Goal: Download file/media

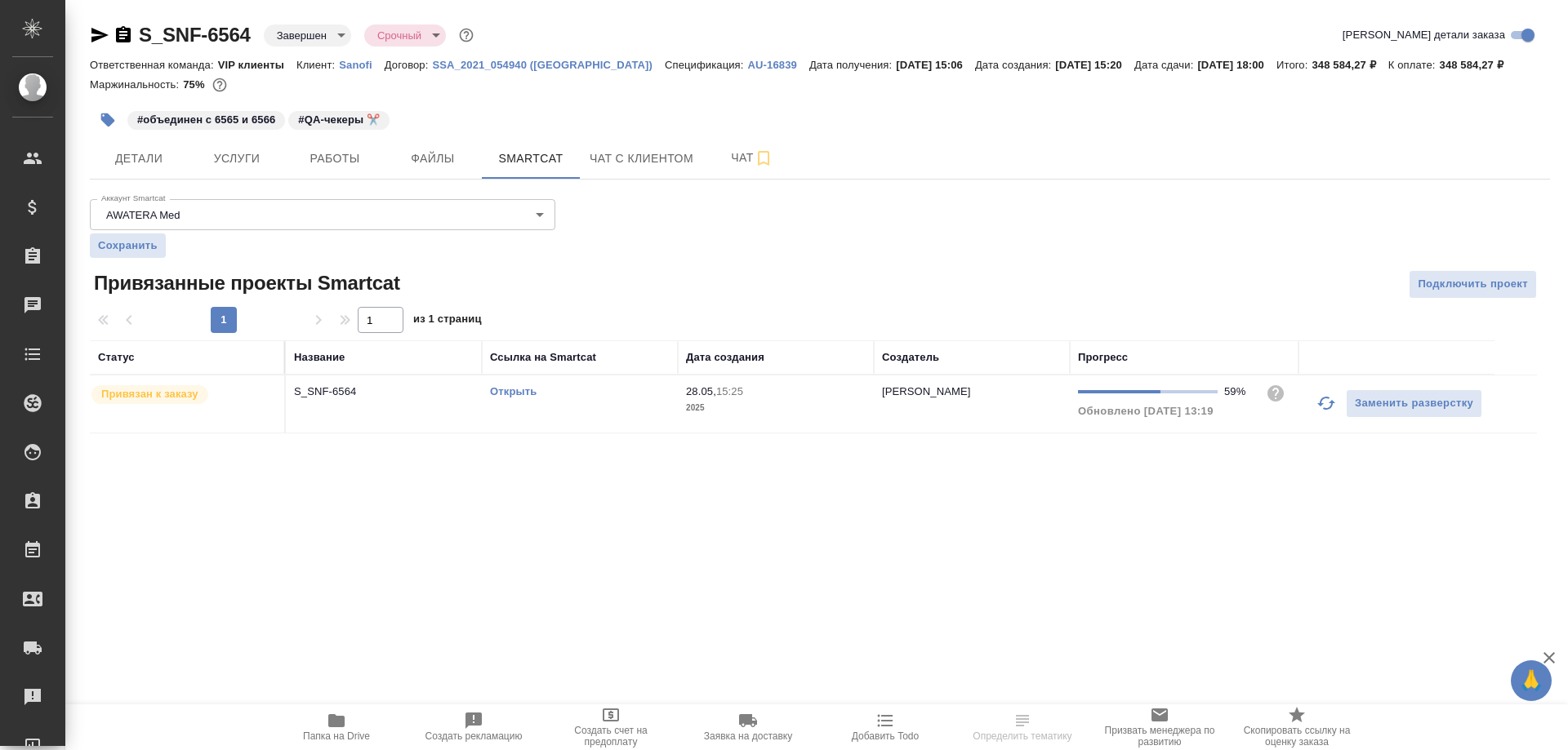
click at [414, 402] on td "S_SNF-6564" at bounding box center [384, 404] width 196 height 57
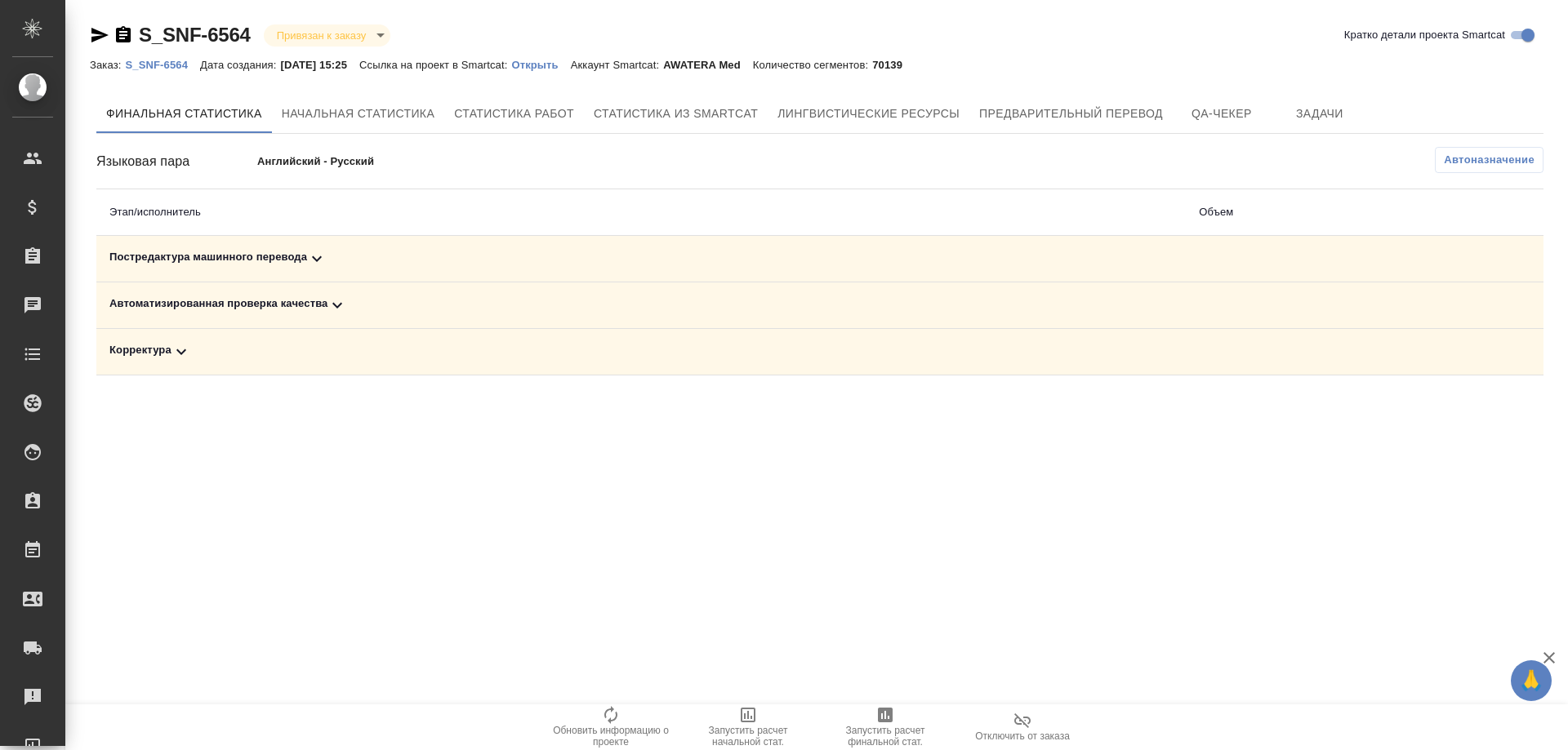
click at [316, 262] on icon at bounding box center [317, 258] width 20 height 20
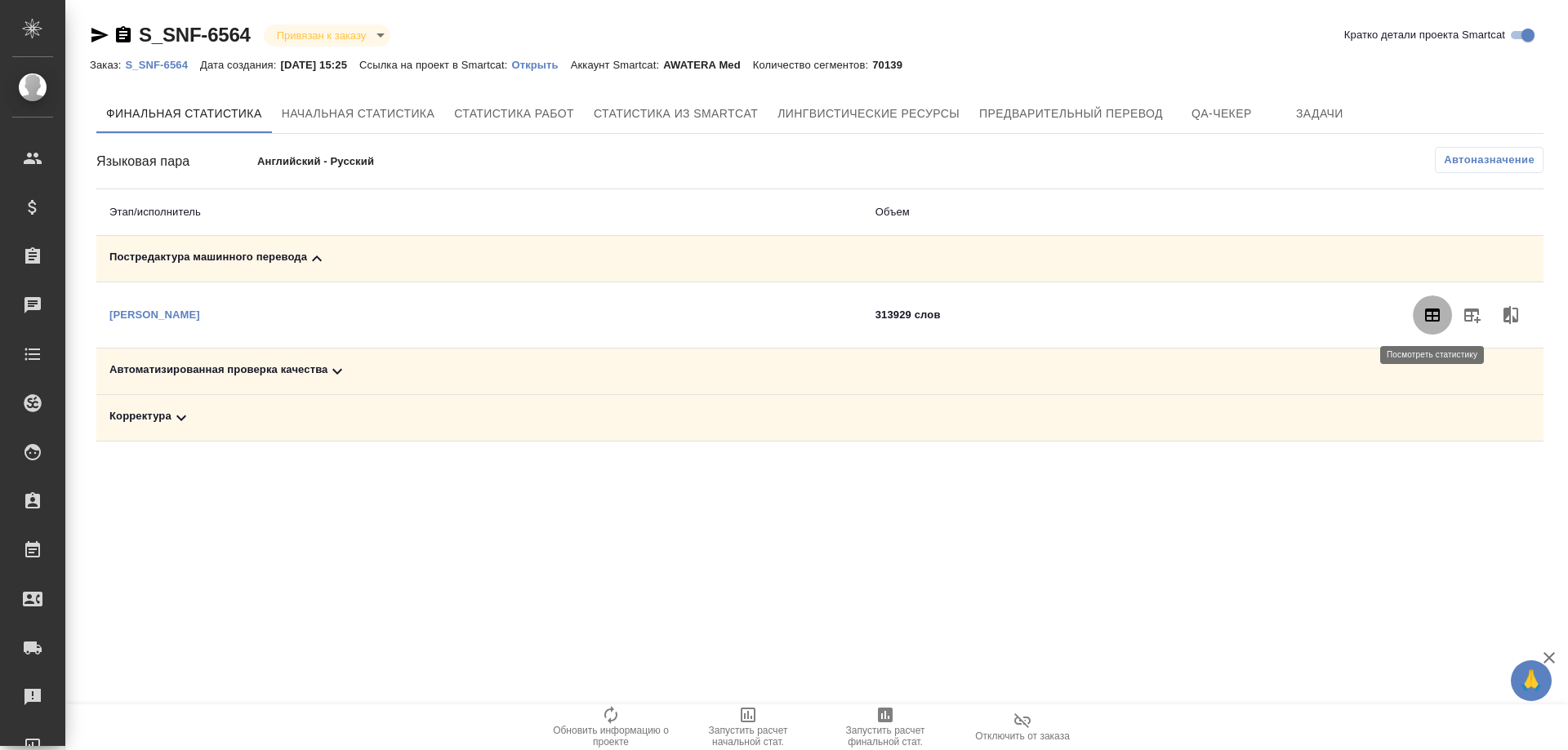
click at [1443, 318] on button "button" at bounding box center [1433, 315] width 39 height 39
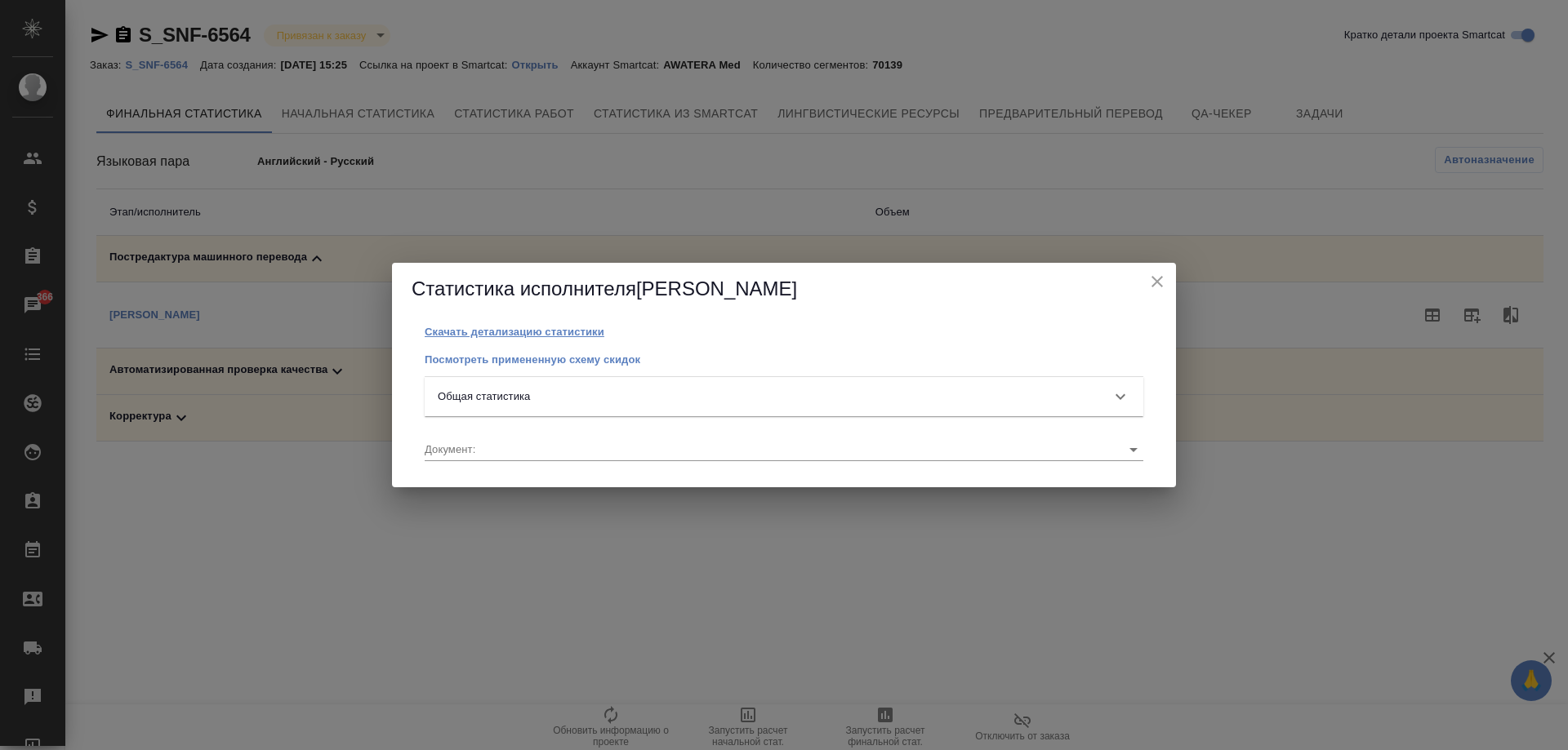
click at [563, 338] on p "Скачать детализацию статистики" at bounding box center [514, 332] width 180 height 12
click at [583, 388] on div "Общая статистика" at bounding box center [784, 398] width 718 height 39
